Goal: Obtain resource: Obtain resource

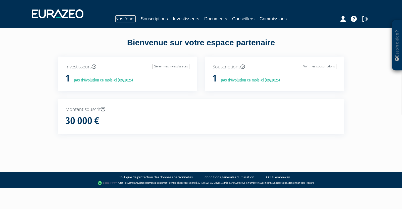
click at [123, 18] on link "Nos fonds" at bounding box center [125, 18] width 20 height 7
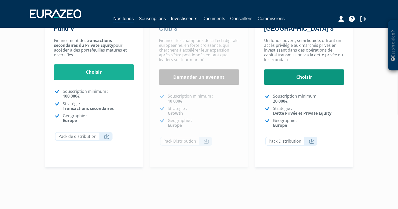
scroll to position [100, 0]
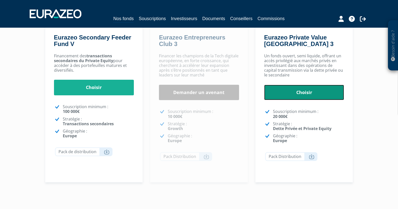
click at [312, 92] on link "Choisir" at bounding box center [304, 93] width 80 height 16
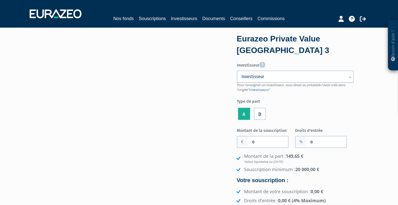
click at [268, 81] on link "Investisseur" at bounding box center [295, 77] width 117 height 12
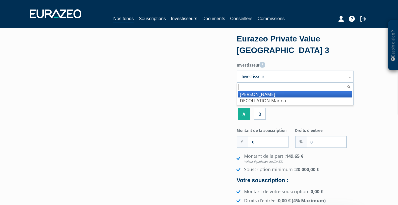
click at [268, 80] on link "Investisseur" at bounding box center [295, 77] width 117 height 12
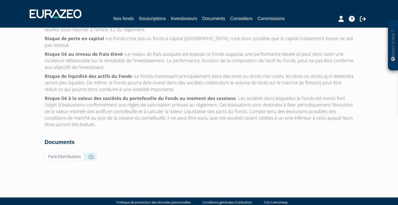
scroll to position [1608, 0]
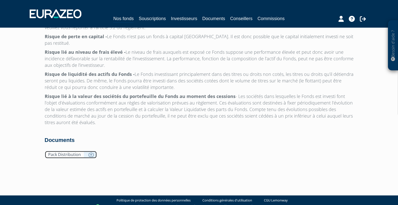
click at [89, 152] on icon at bounding box center [91, 154] width 6 height 5
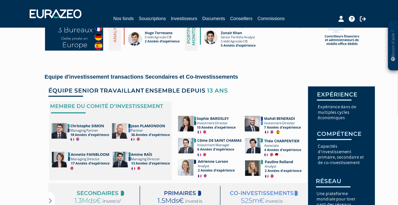
scroll to position [1155, 0]
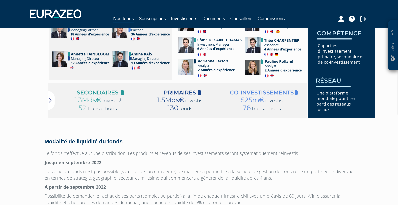
click at [51, 99] on img at bounding box center [210, 51] width 330 height 133
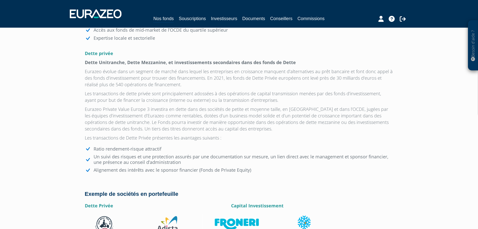
scroll to position [655, 0]
